Goal: Find specific page/section: Find specific page/section

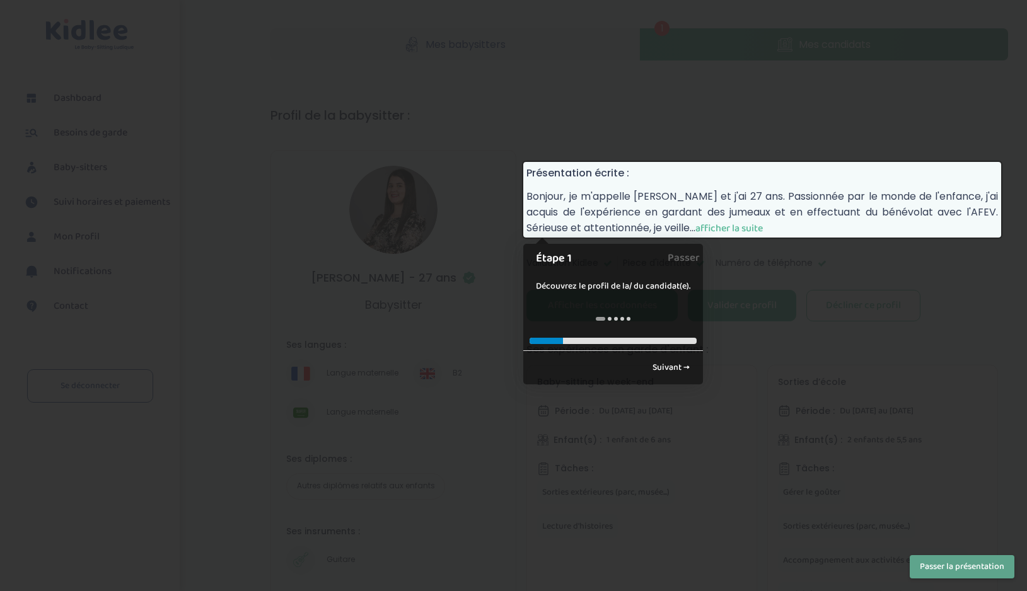
click at [725, 225] on span "afficher la suite" at bounding box center [728, 229] width 67 height 16
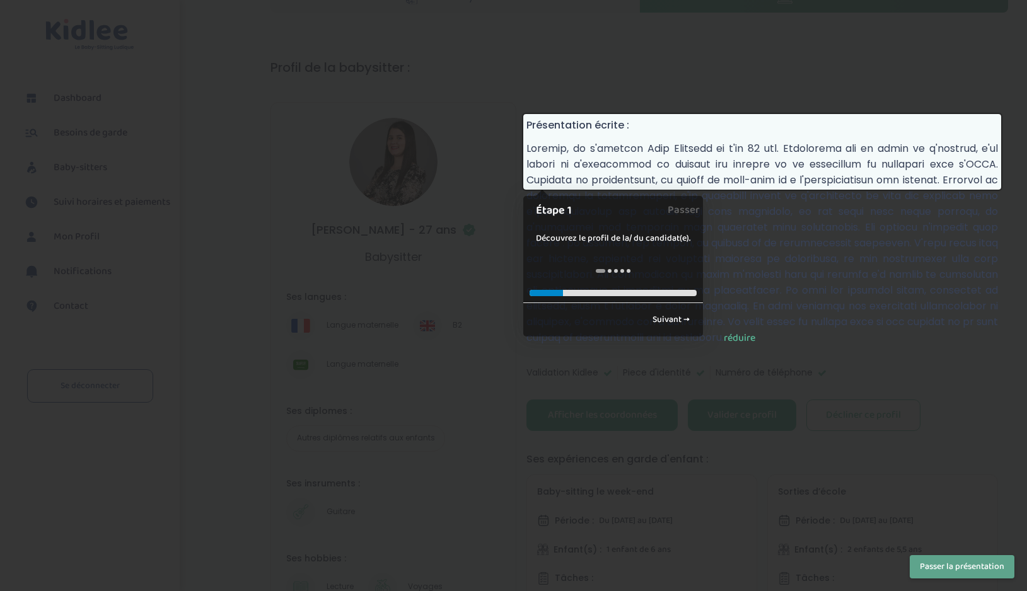
scroll to position [49, 0]
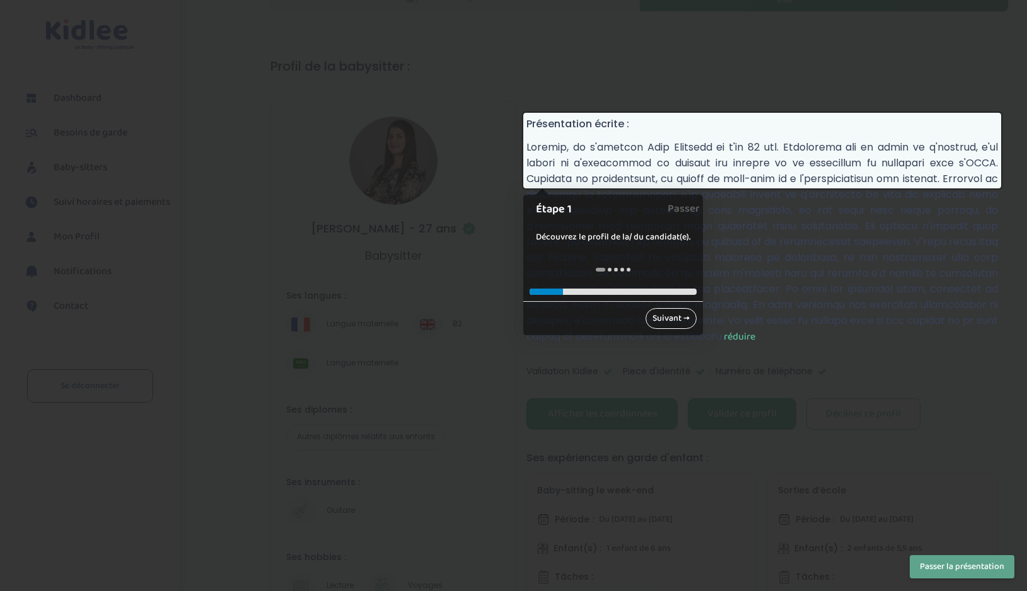
click at [673, 318] on link "Suivant →" at bounding box center [670, 318] width 51 height 21
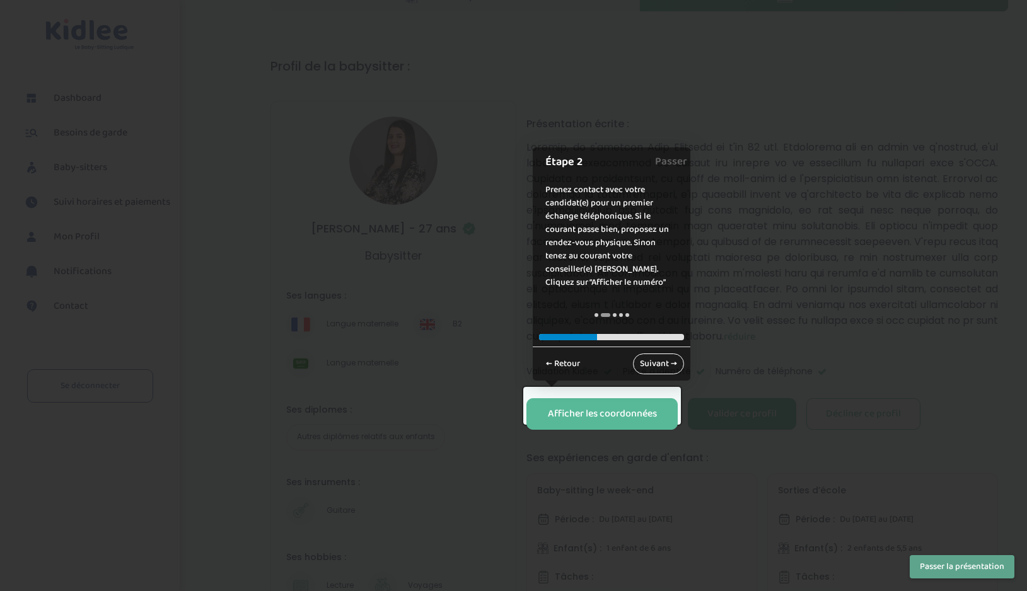
click at [657, 366] on link "Suivant →" at bounding box center [658, 364] width 51 height 21
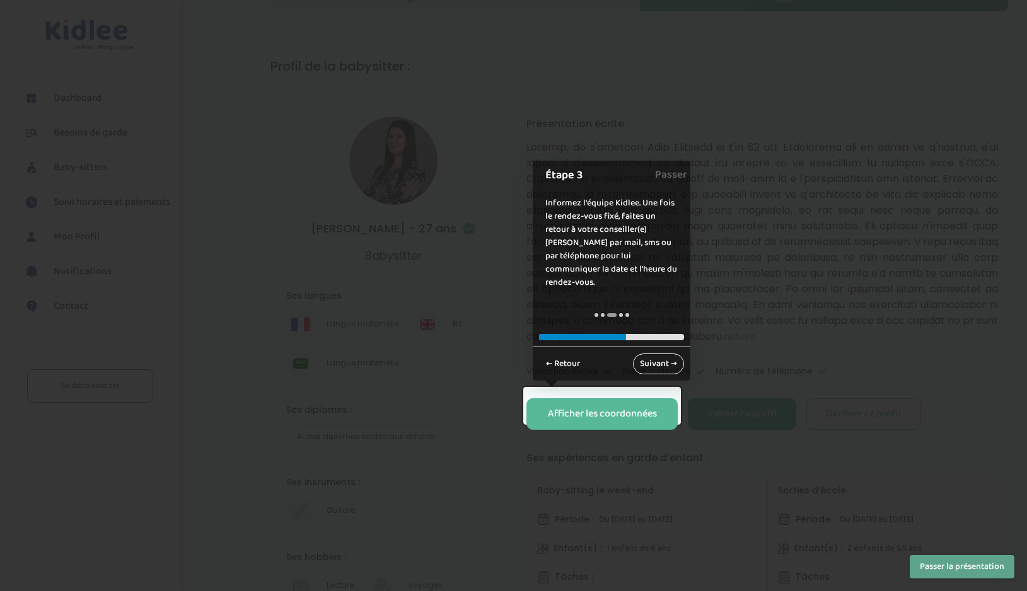
click at [657, 366] on link "Suivant →" at bounding box center [658, 364] width 51 height 21
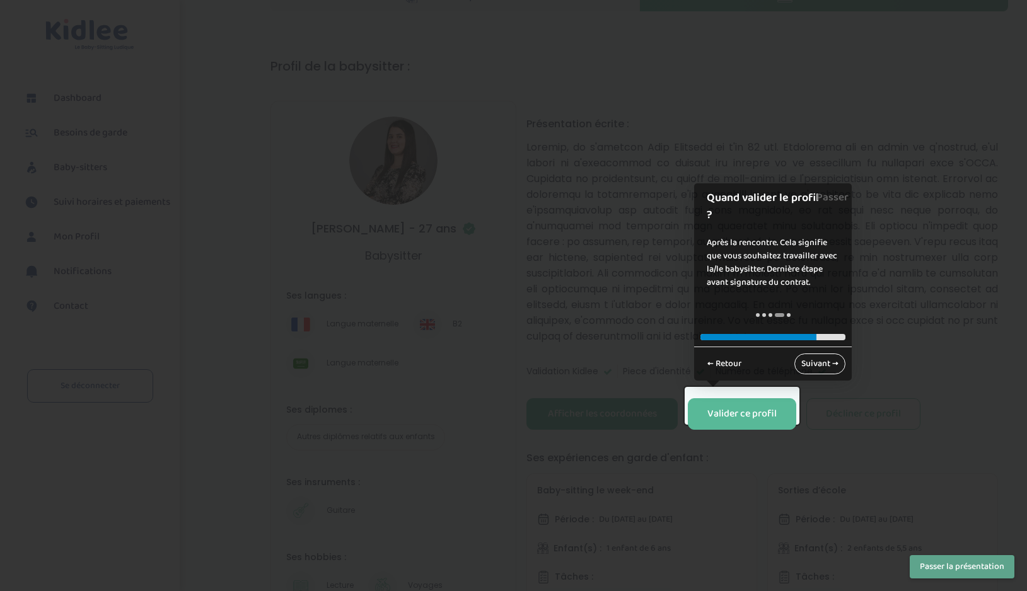
click at [816, 362] on link "Suivant →" at bounding box center [819, 364] width 51 height 21
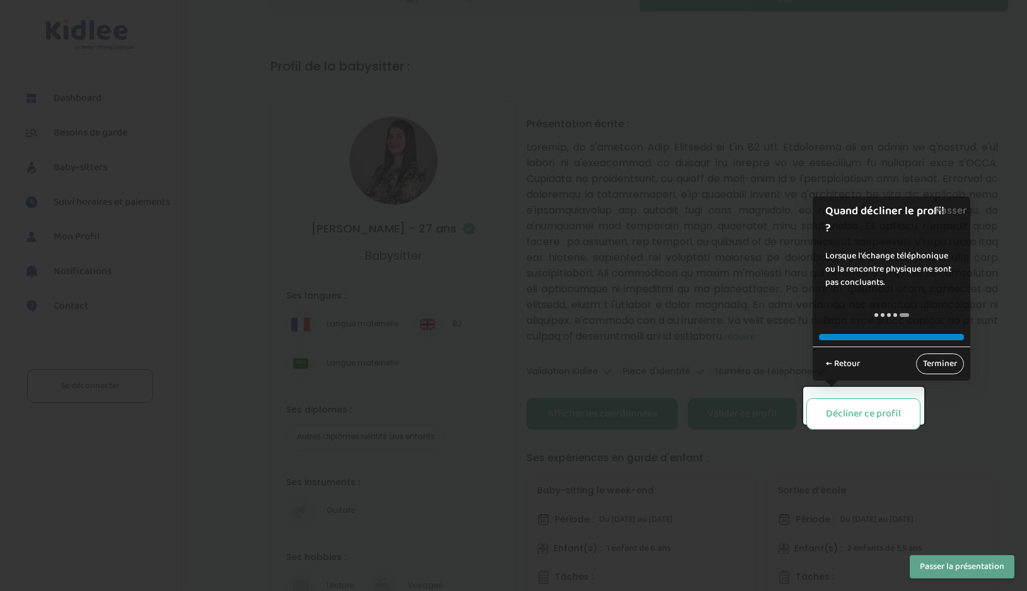
click at [948, 363] on link "Terminer" at bounding box center [940, 364] width 48 height 21
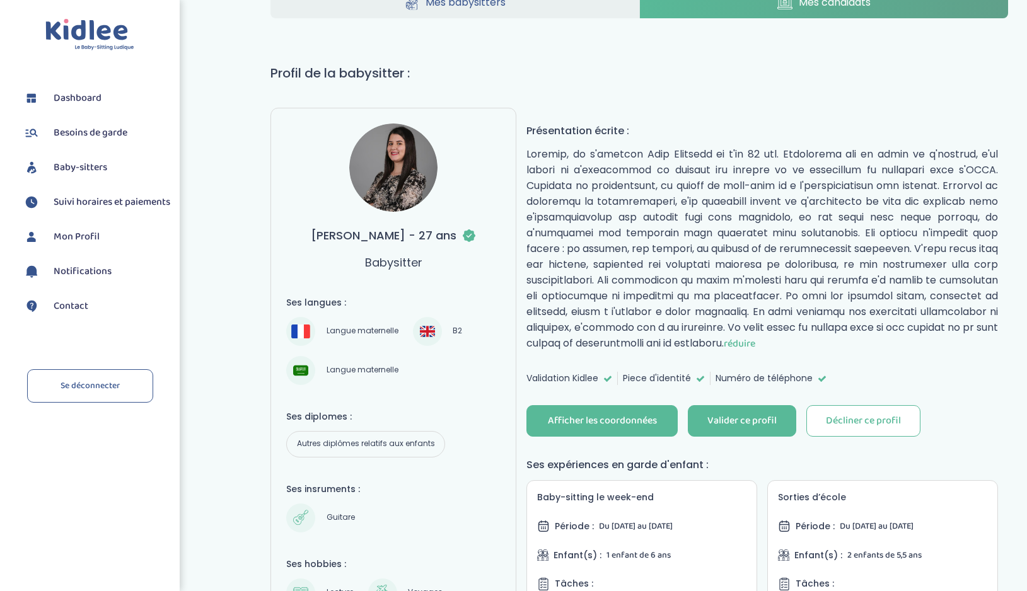
scroll to position [40, 0]
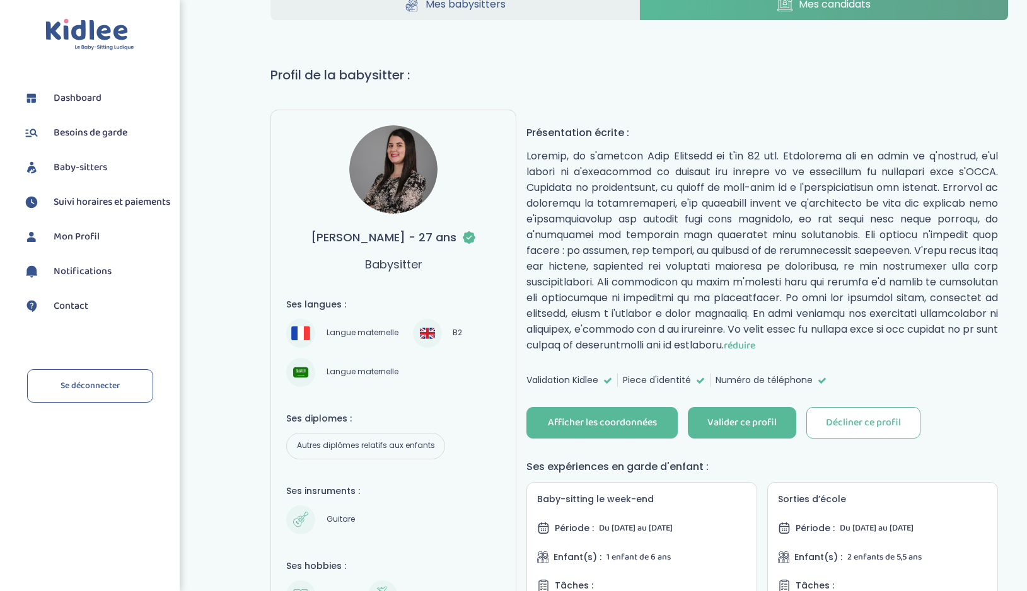
click at [381, 176] on img at bounding box center [393, 169] width 88 height 88
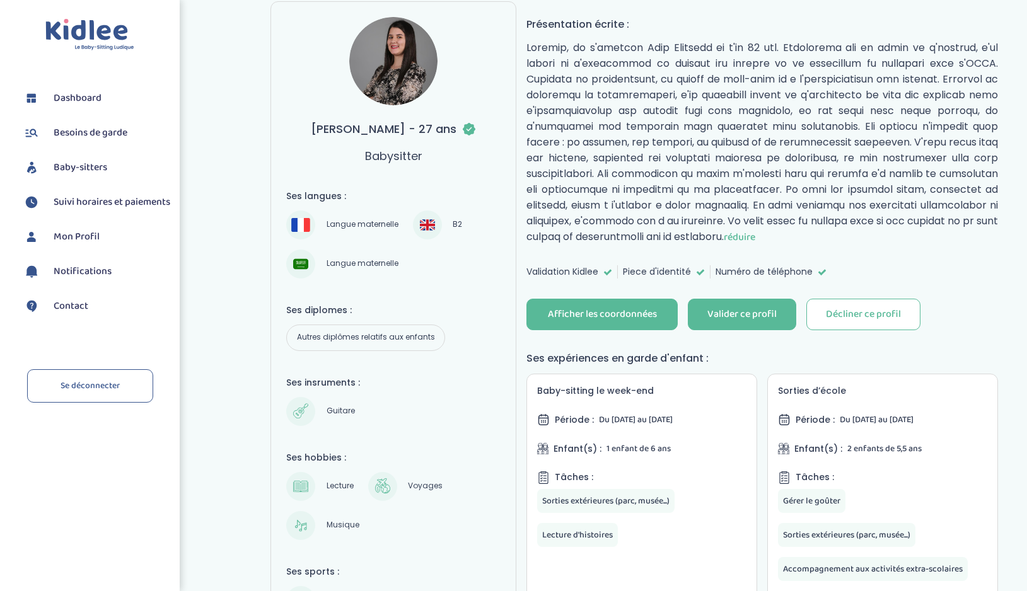
scroll to position [251, 0]
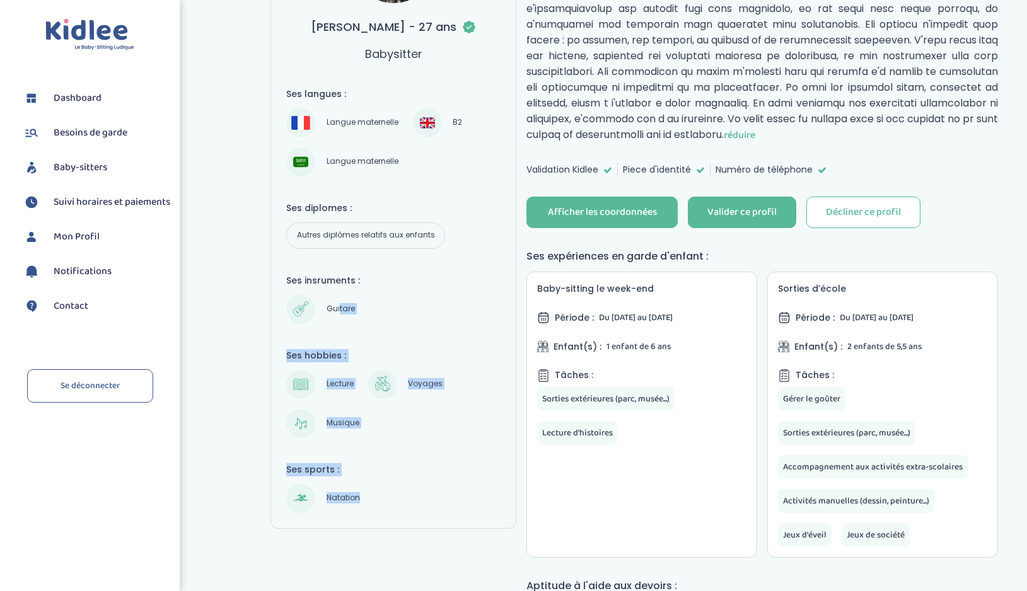
drag, startPoint x: 339, startPoint y: 308, endPoint x: 388, endPoint y: 491, distance: 189.7
click at [388, 493] on div "Ses langues : Langue maternelle B2 Langue maternelle Ses diplomes : Autres dipl…" at bounding box center [393, 300] width 214 height 425
click at [388, 491] on div "Natation" at bounding box center [393, 498] width 214 height 29
drag, startPoint x: 388, startPoint y: 491, endPoint x: 353, endPoint y: 294, distance: 199.7
click at [353, 294] on div "Ses langues : Langue maternelle B2 Langue maternelle Ses diplomes : Autres dipl…" at bounding box center [393, 300] width 214 height 425
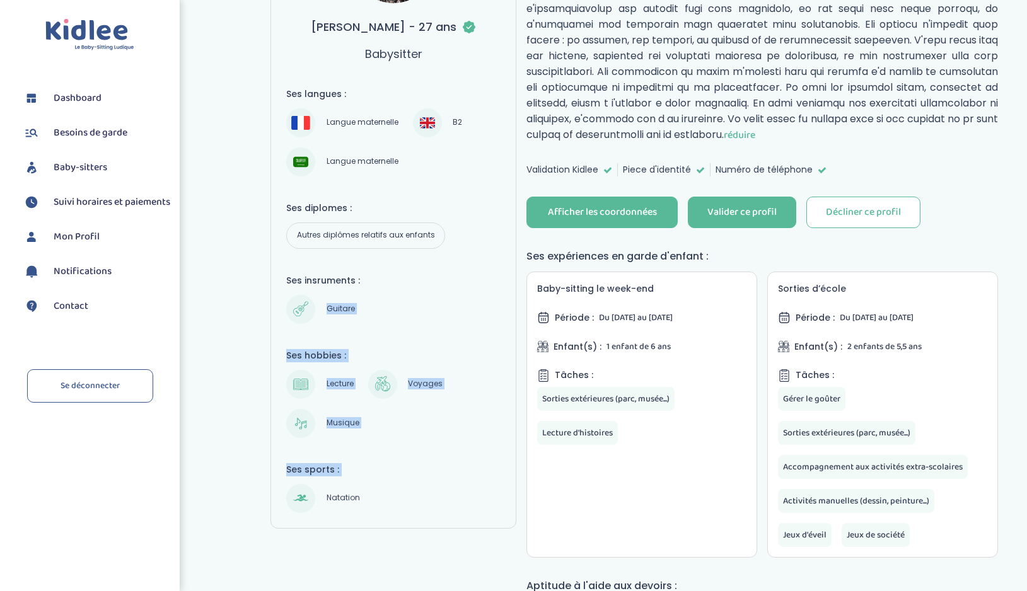
click at [352, 295] on div "Guitare" at bounding box center [322, 309] width 72 height 29
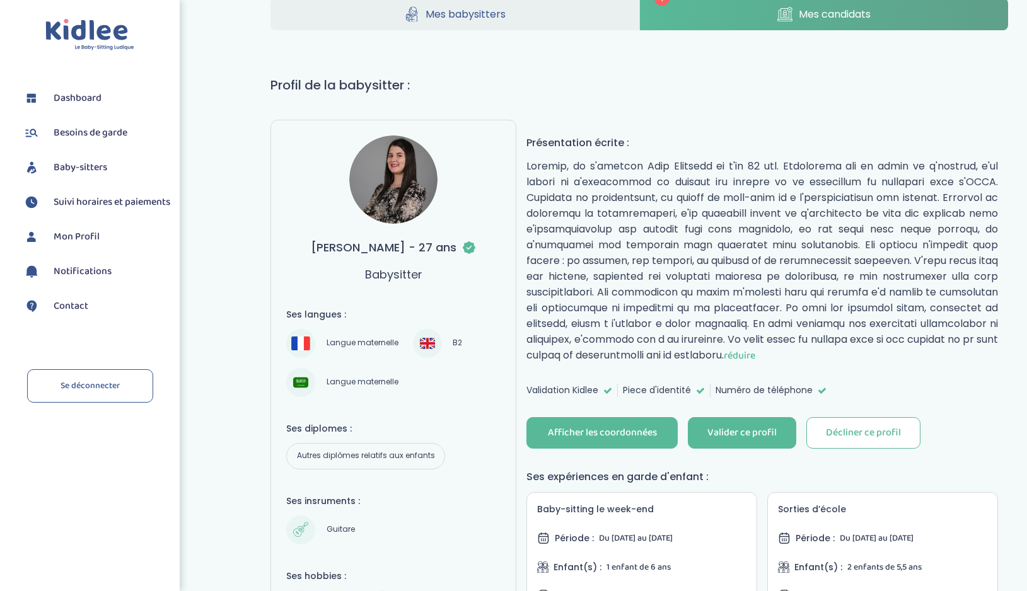
scroll to position [0, 0]
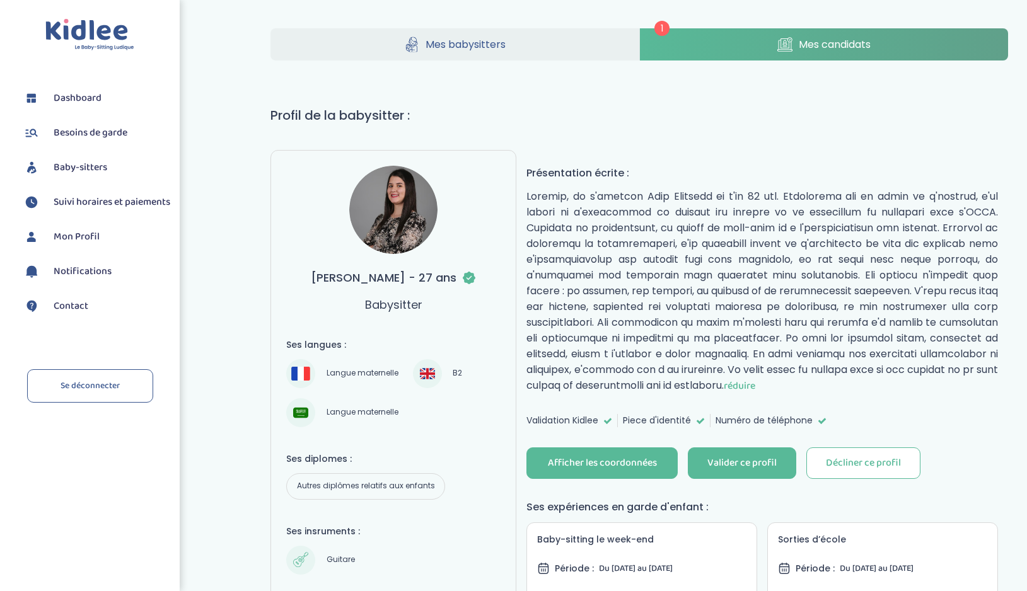
click at [415, 212] on img at bounding box center [393, 210] width 88 height 88
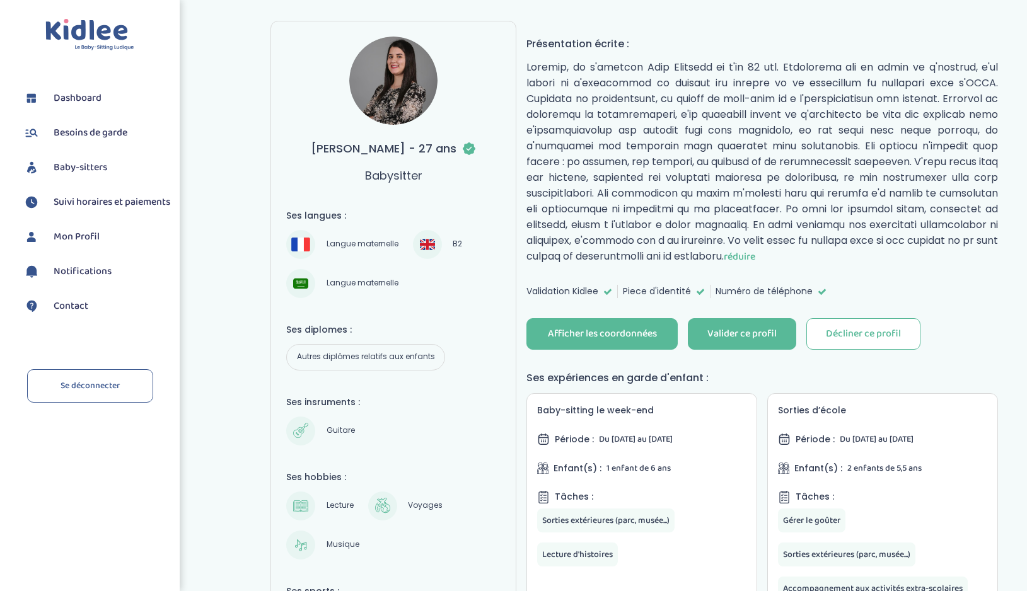
scroll to position [108, 0]
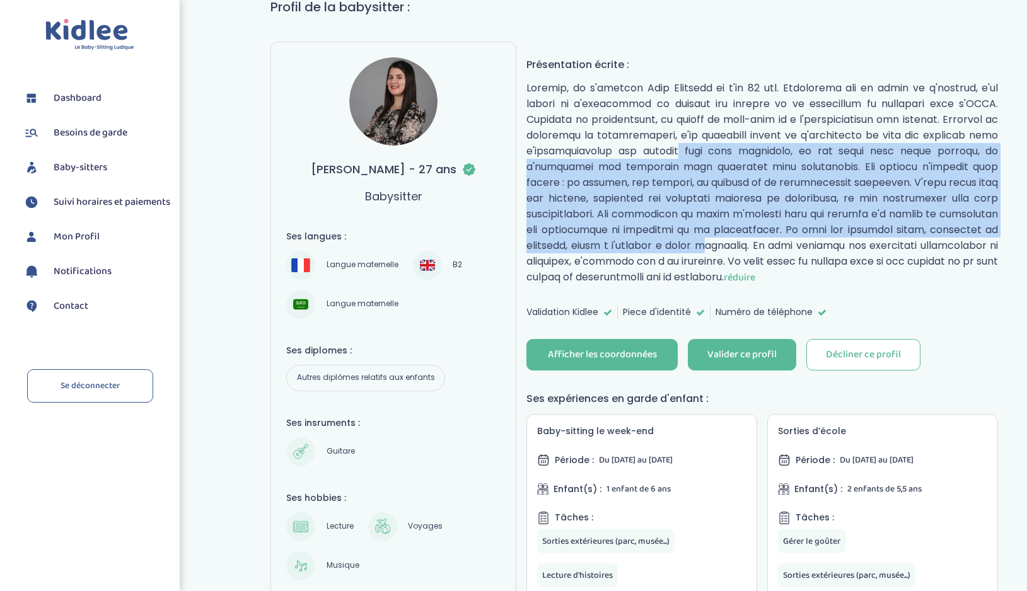
drag, startPoint x: 652, startPoint y: 142, endPoint x: 720, endPoint y: 231, distance: 111.5
click at [720, 231] on p "réduire" at bounding box center [761, 182] width 471 height 205
click at [720, 230] on p "réduire" at bounding box center [761, 182] width 471 height 205
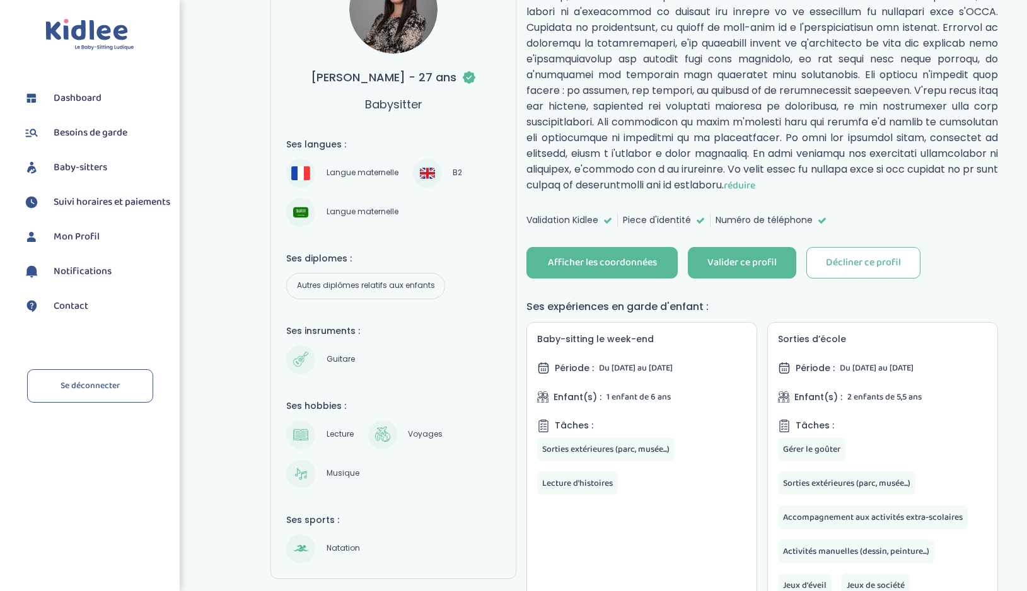
scroll to position [176, 0]
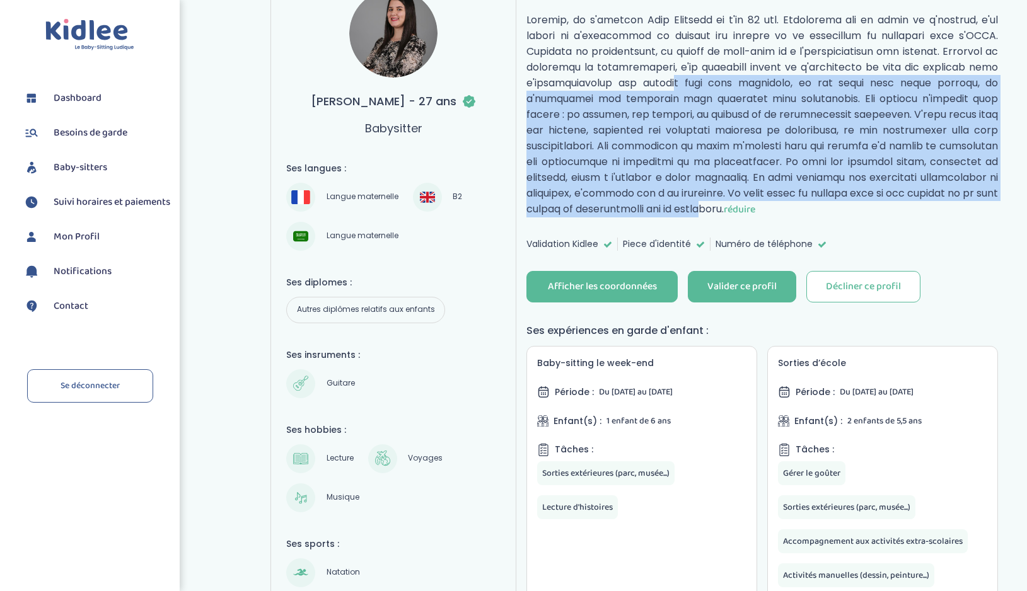
drag, startPoint x: 755, startPoint y: 207, endPoint x: 642, endPoint y: 77, distance: 172.0
click at [642, 78] on p "réduire" at bounding box center [761, 114] width 471 height 205
click at [642, 77] on p "réduire" at bounding box center [761, 114] width 471 height 205
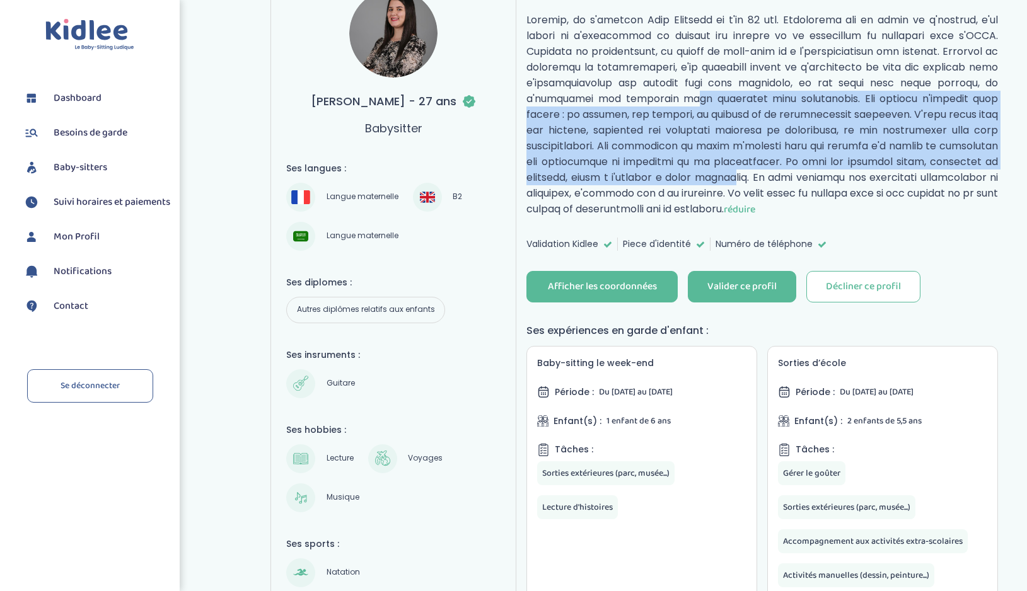
drag, startPoint x: 604, startPoint y: 99, endPoint x: 745, endPoint y: 168, distance: 156.7
click at [746, 168] on p "réduire" at bounding box center [761, 114] width 471 height 205
click at [745, 168] on p "réduire" at bounding box center [761, 114] width 471 height 205
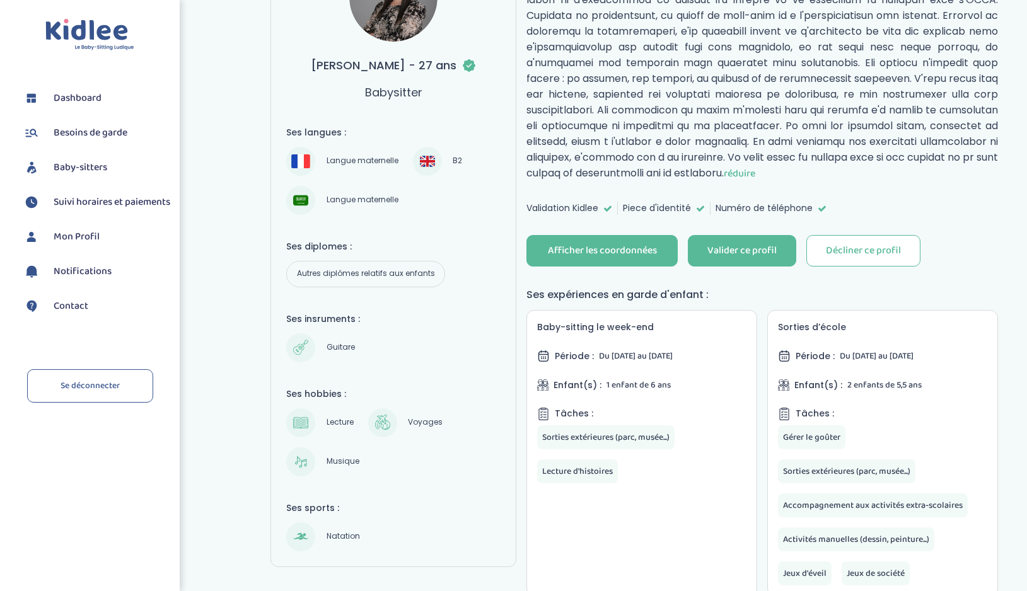
scroll to position [216, 0]
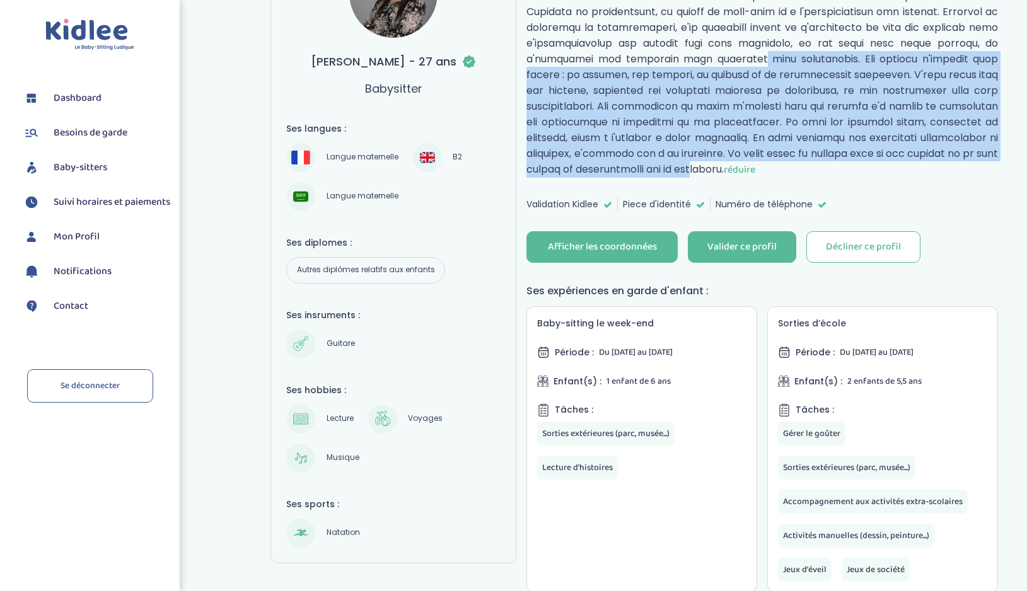
drag, startPoint x: 748, startPoint y: 156, endPoint x: 647, endPoint y: 33, distance: 159.0
click at [651, 38] on p "réduire" at bounding box center [761, 74] width 471 height 205
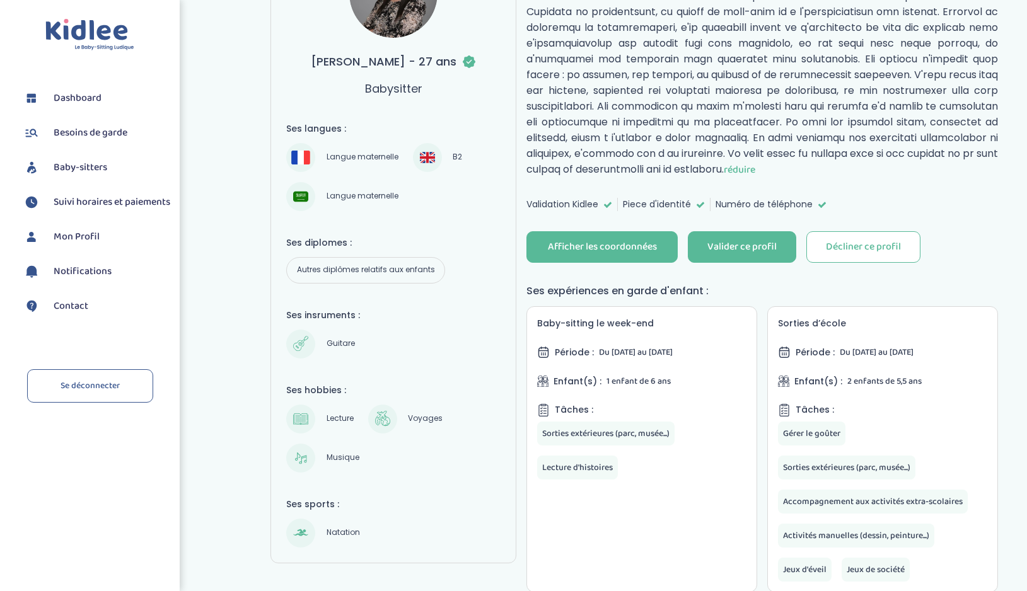
click at [647, 33] on p "réduire" at bounding box center [761, 74] width 471 height 205
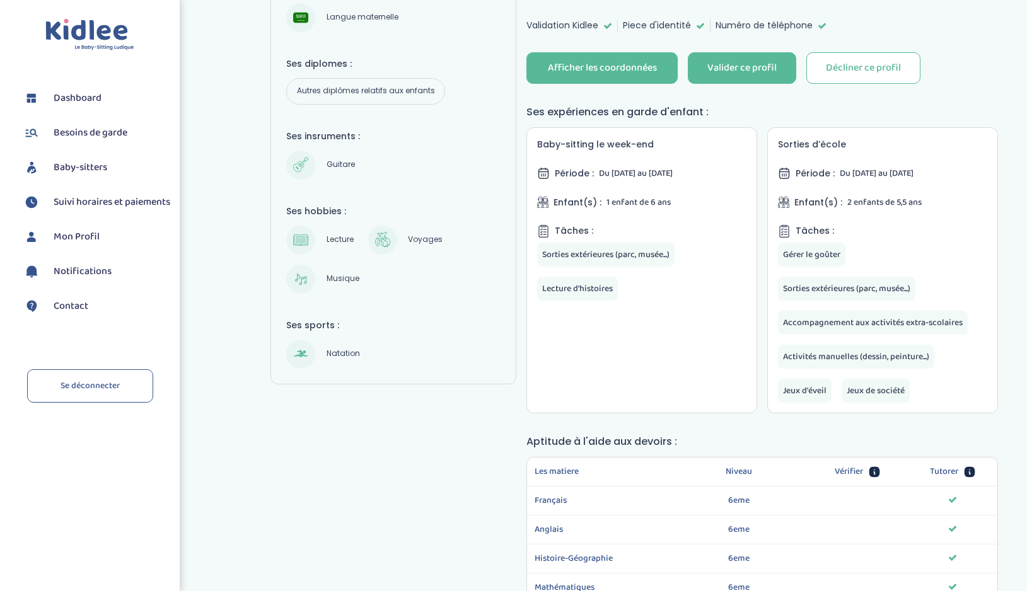
scroll to position [396, 0]
drag, startPoint x: 853, startPoint y: 162, endPoint x: 915, endPoint y: 162, distance: 62.4
click at [913, 166] on span "Du 31-08-2023 au 29-09-2024" at bounding box center [877, 173] width 74 height 14
drag, startPoint x: 932, startPoint y: 163, endPoint x: 866, endPoint y: 165, distance: 66.2
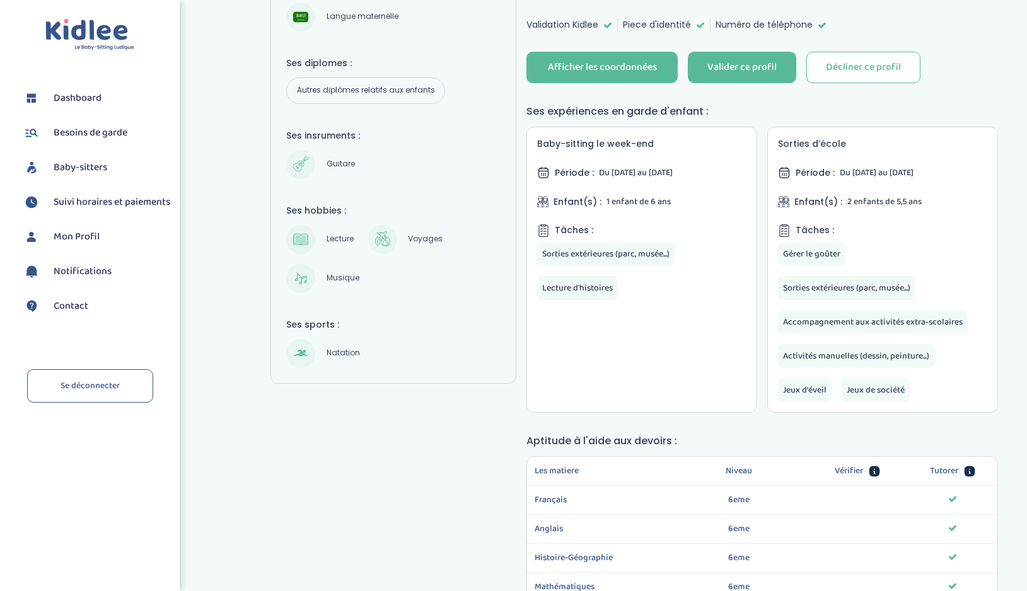
click at [867, 166] on span "Du 31-08-2023 au 29-09-2024" at bounding box center [877, 173] width 74 height 14
click at [866, 166] on span "Du 31-08-2023 au 29-09-2024" at bounding box center [877, 173] width 74 height 14
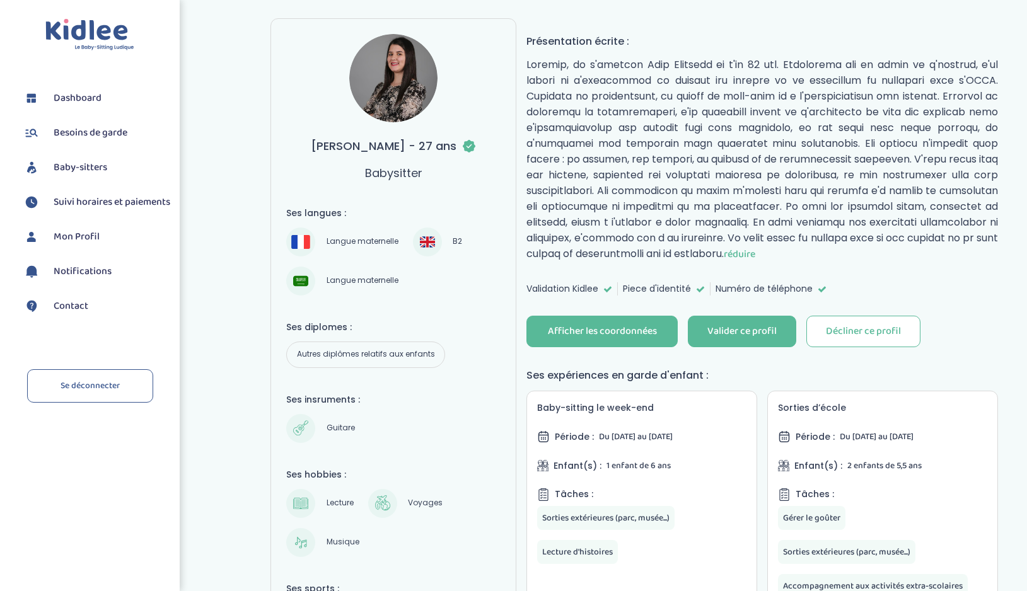
scroll to position [0, 0]
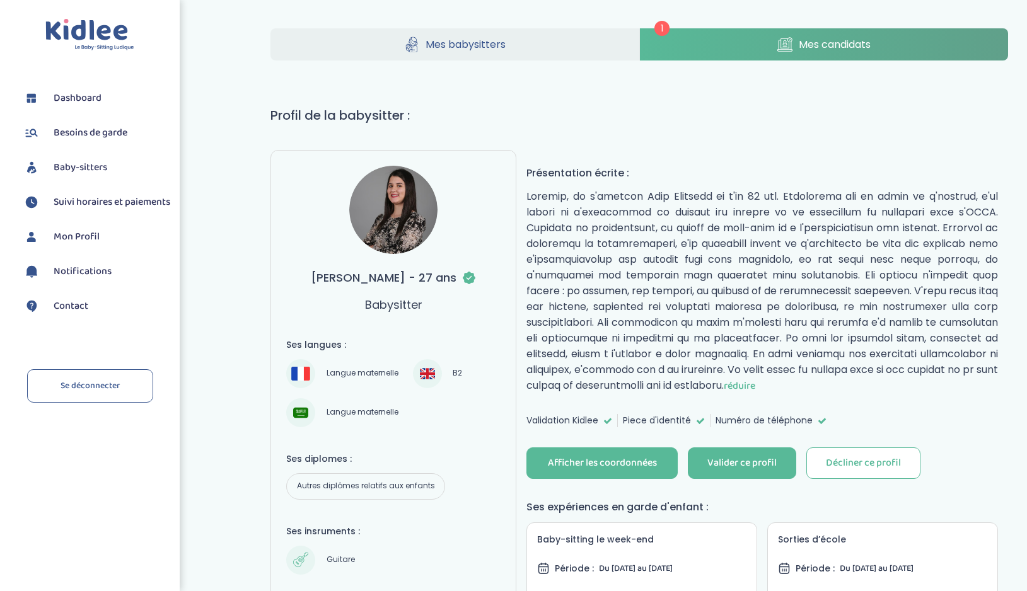
click at [396, 218] on img at bounding box center [393, 210] width 88 height 88
click at [540, 52] on link "Mes babysitters" at bounding box center [454, 44] width 369 height 32
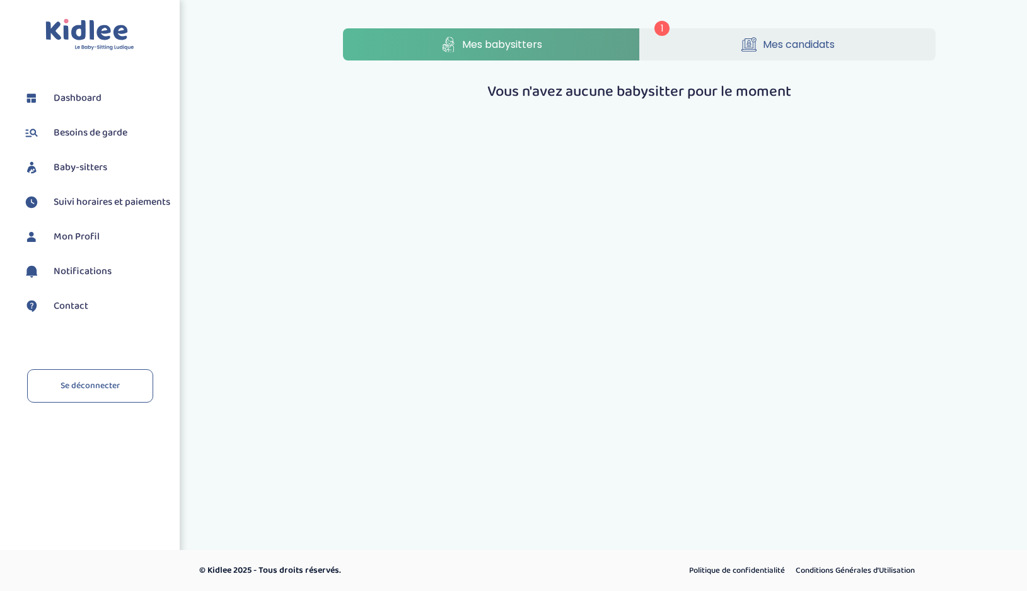
click at [723, 50] on link "Mes candidats" at bounding box center [788, 44] width 296 height 32
